Goal: Task Accomplishment & Management: Manage account settings

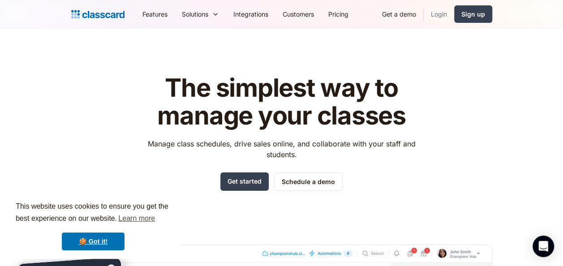
drag, startPoint x: 438, startPoint y: 13, endPoint x: 439, endPoint y: 8, distance: 5.5
click at [438, 13] on link "Login" at bounding box center [439, 14] width 30 height 20
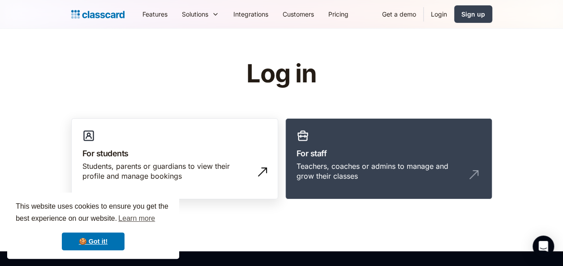
click at [122, 140] on link "For students Students, parents or guardians to view their profile and manage bo…" at bounding box center [174, 159] width 207 height 82
